Goal: Transaction & Acquisition: Subscribe to service/newsletter

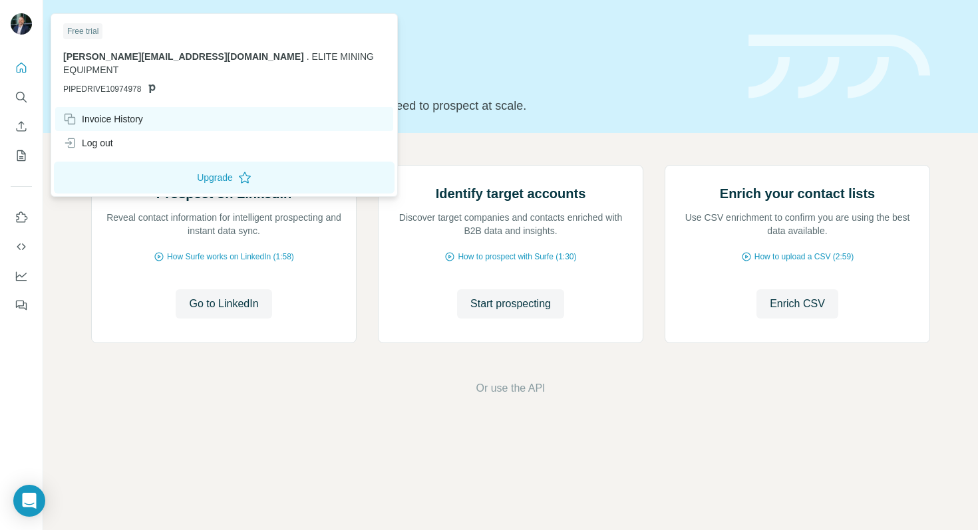
click at [130, 112] on div "Invoice History" at bounding box center [103, 118] width 80 height 13
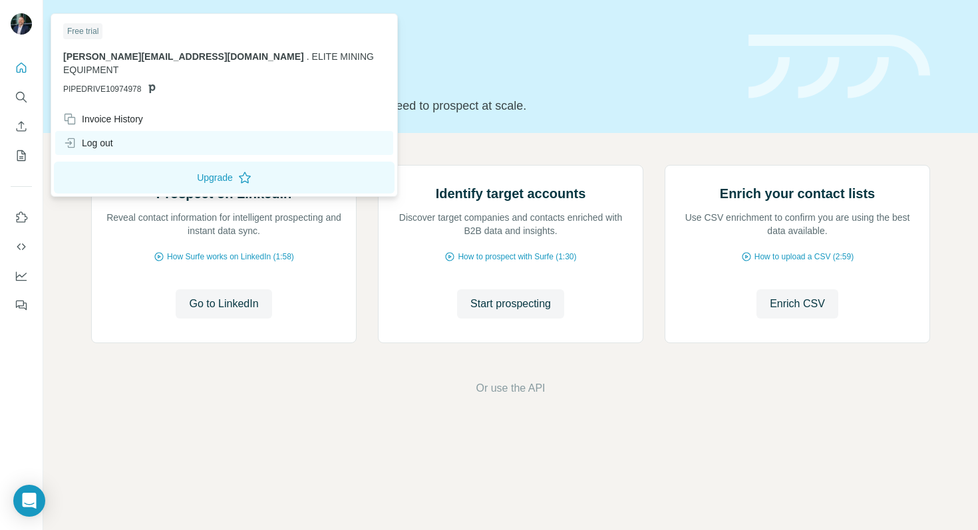
click at [87, 136] on div "Log out" at bounding box center [88, 142] width 50 height 13
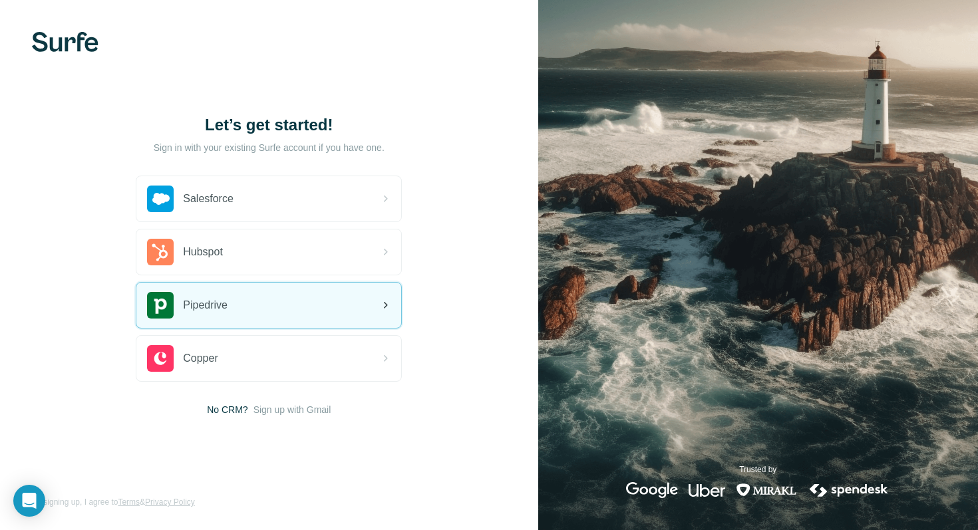
click at [281, 319] on div "Pipedrive" at bounding box center [268, 305] width 265 height 45
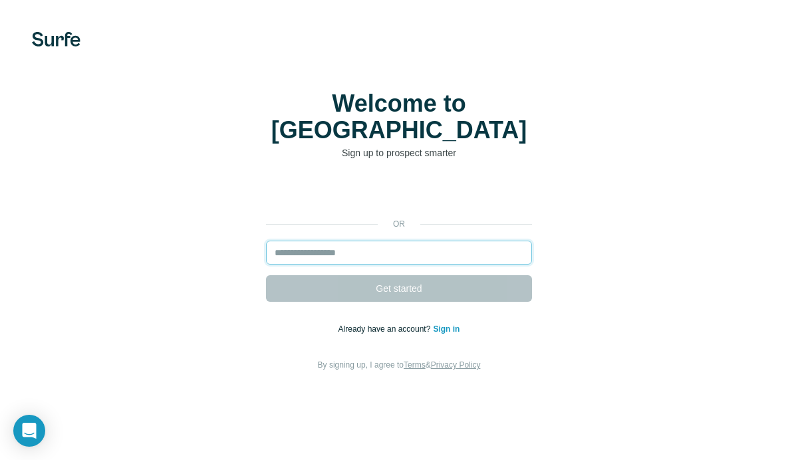
click at [344, 241] on input "email" at bounding box center [399, 253] width 266 height 24
click at [368, 241] on input "email" at bounding box center [399, 253] width 266 height 24
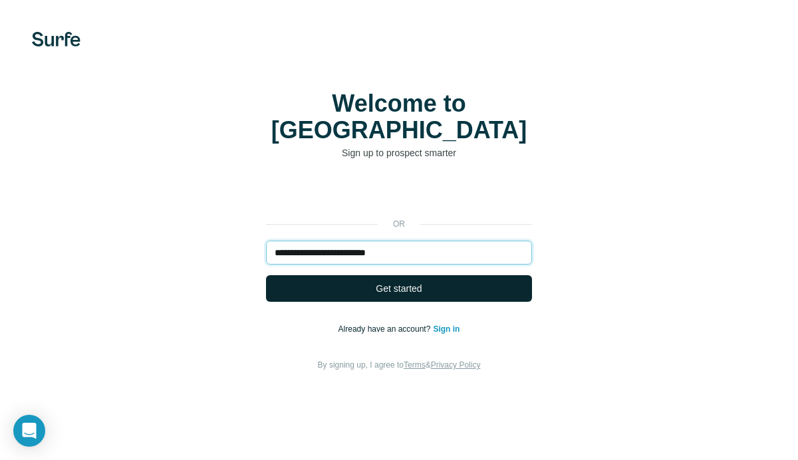
type input "**********"
click at [391, 282] on span "Get started" at bounding box center [399, 288] width 46 height 13
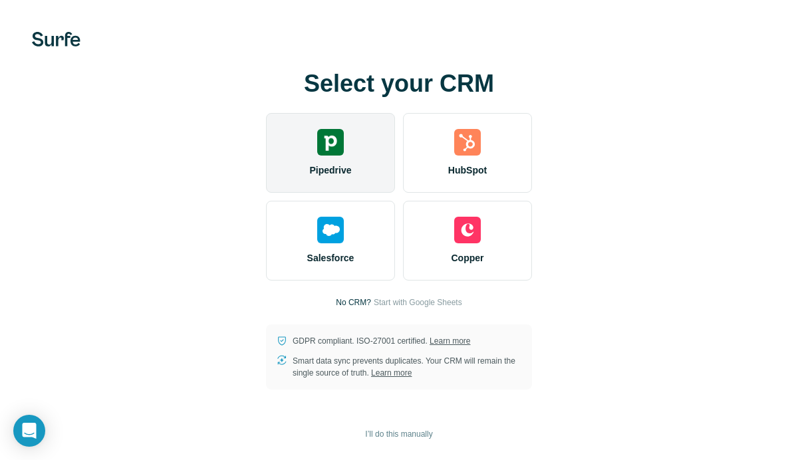
click at [362, 160] on div "Pipedrive" at bounding box center [330, 153] width 129 height 80
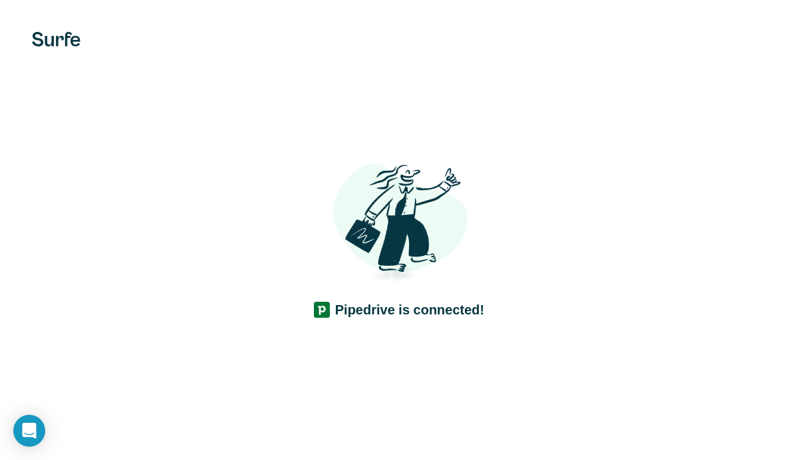
click at [408, 350] on div "Pipedrive is connected!" at bounding box center [399, 230] width 798 height 460
